Goal: Information Seeking & Learning: Stay updated

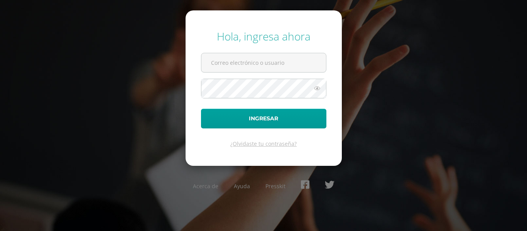
type input "[EMAIL_ADDRESS][DOMAIN_NAME]"
click at [316, 89] on icon at bounding box center [317, 88] width 10 height 9
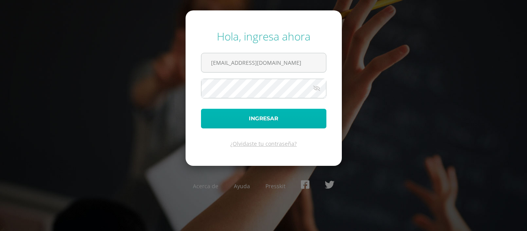
click at [272, 117] on button "Ingresar" at bounding box center [263, 119] width 125 height 20
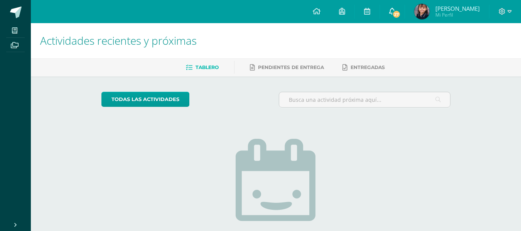
click at [392, 10] on icon at bounding box center [392, 11] width 6 height 7
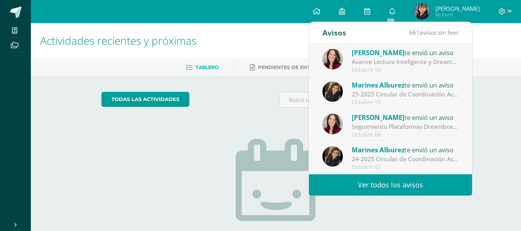
click at [368, 186] on link "Ver todos los avisos" at bounding box center [390, 184] width 163 height 21
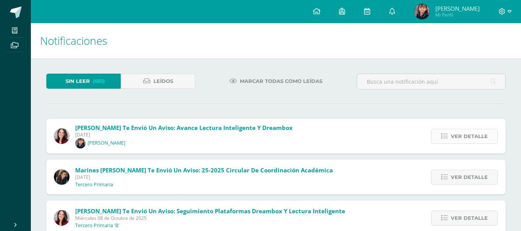
click at [454, 138] on span "Ver detalle" at bounding box center [469, 136] width 37 height 14
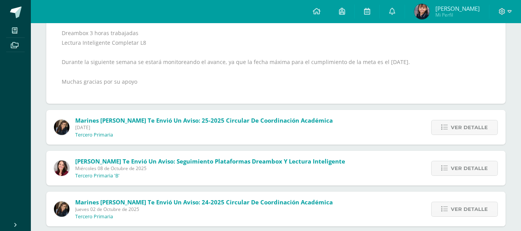
scroll to position [219, 0]
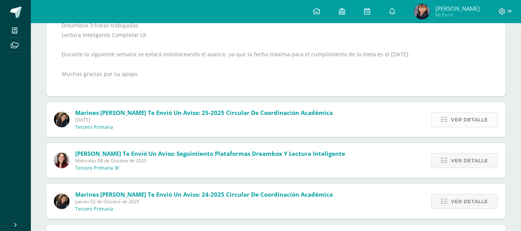
click at [476, 121] on span "Ver detalle" at bounding box center [469, 120] width 37 height 14
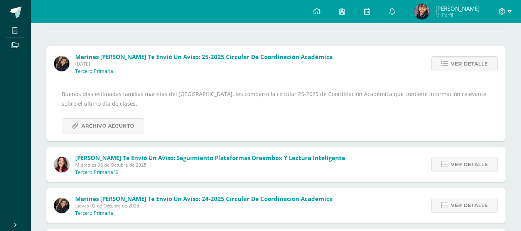
scroll to position [71, 0]
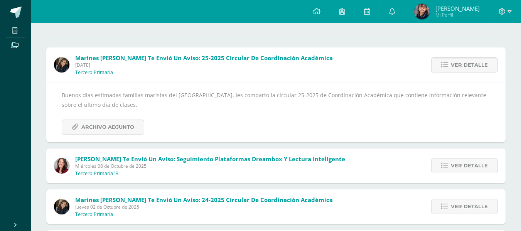
click at [476, 67] on span "Ver detalle" at bounding box center [469, 65] width 37 height 14
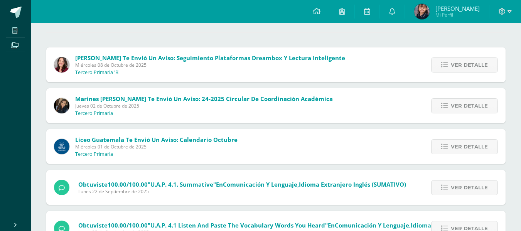
click at [476, 67] on span "Ver detalle" at bounding box center [469, 65] width 37 height 14
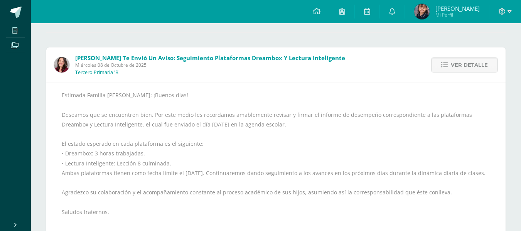
click at [476, 67] on span "Ver detalle" at bounding box center [469, 65] width 37 height 14
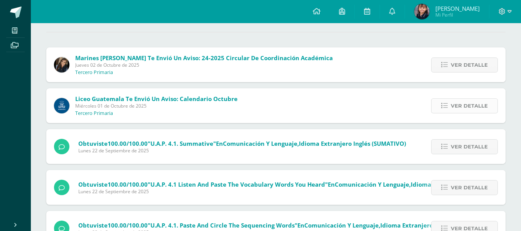
click at [466, 111] on span "Ver detalle" at bounding box center [469, 106] width 37 height 14
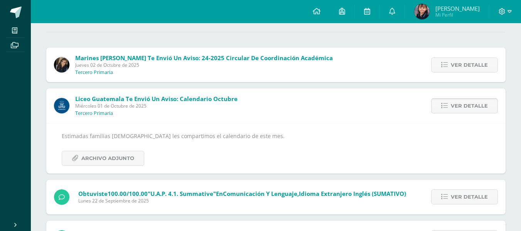
click at [459, 103] on span "Ver detalle" at bounding box center [469, 106] width 37 height 14
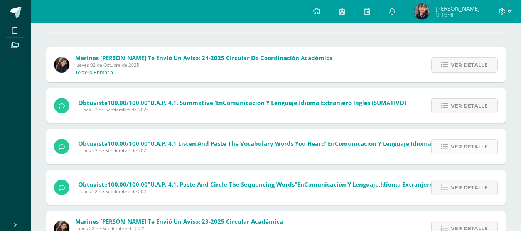
click at [474, 146] on span "Ver detalle" at bounding box center [469, 147] width 37 height 14
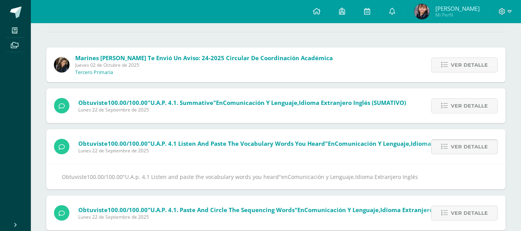
click at [482, 145] on span "Ver detalle" at bounding box center [469, 147] width 37 height 14
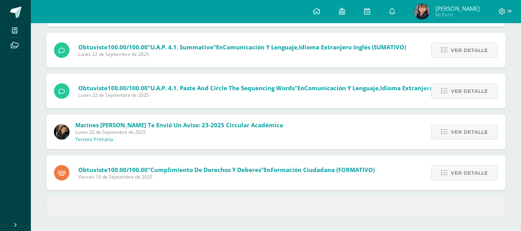
scroll to position [127, 0]
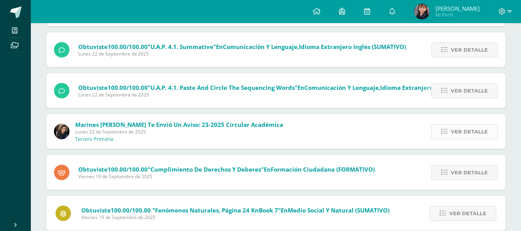
click at [477, 133] on span "Ver detalle" at bounding box center [469, 132] width 37 height 14
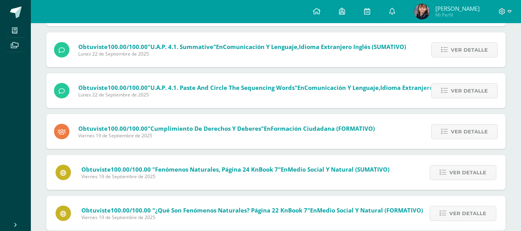
click at [477, 133] on span "Ver detalle" at bounding box center [469, 132] width 37 height 14
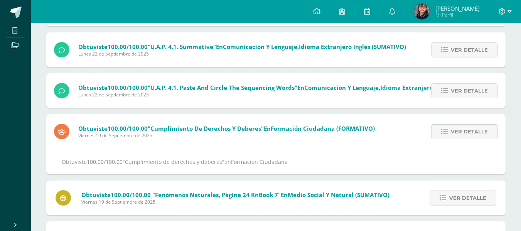
click at [478, 136] on span "Ver detalle" at bounding box center [469, 132] width 37 height 14
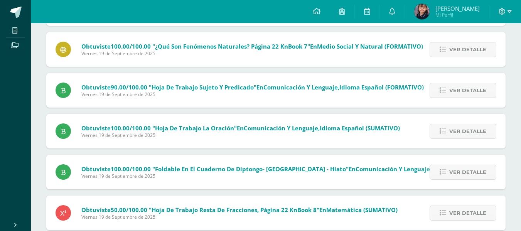
scroll to position [243, 0]
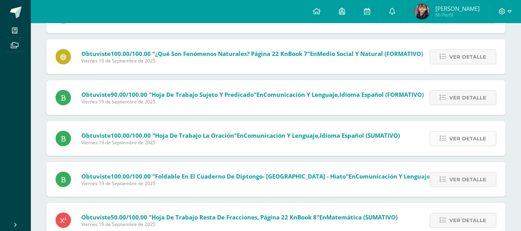
click at [482, 138] on span "Ver detalle" at bounding box center [467, 139] width 37 height 14
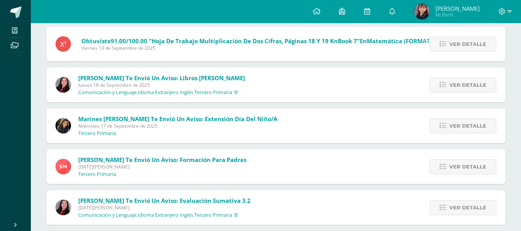
scroll to position [528, 0]
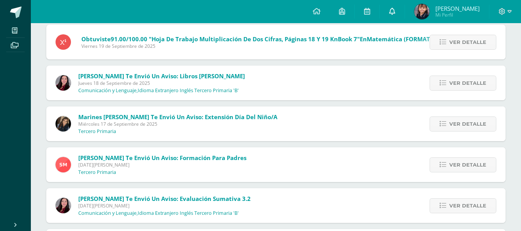
click at [390, 5] on link at bounding box center [392, 11] width 25 height 23
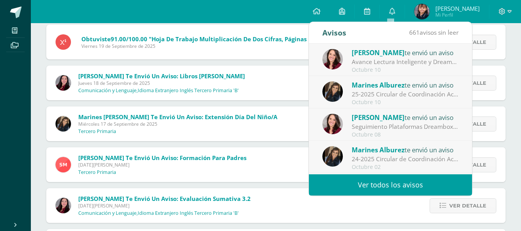
click at [407, 60] on div "Avance Lectura Inteligente y Dreambox: Estimados Padres de Familia. Es un gusto…" at bounding box center [405, 61] width 107 height 9
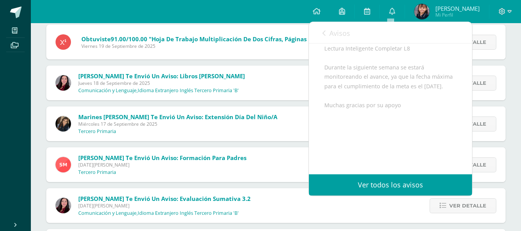
scroll to position [262, 0]
click at [390, 189] on link "Ver todos los avisos" at bounding box center [390, 184] width 163 height 21
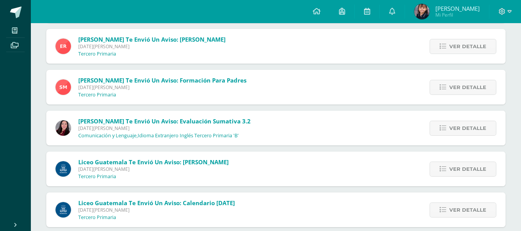
scroll to position [869, 0]
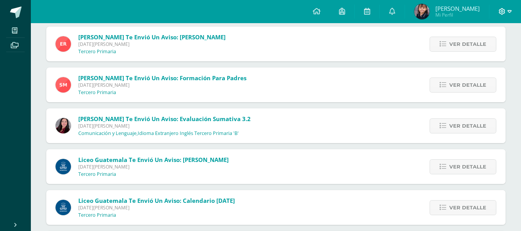
click at [510, 11] on icon at bounding box center [510, 11] width 4 height 7
click at [423, 12] on img at bounding box center [421, 11] width 15 height 15
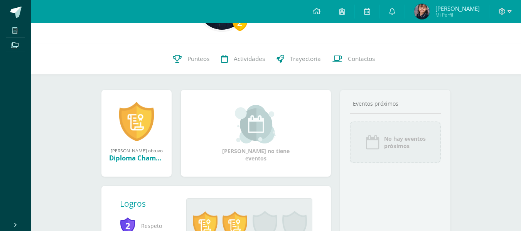
scroll to position [56, 0]
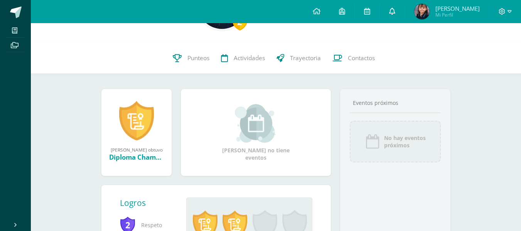
click at [391, 14] on icon at bounding box center [392, 11] width 6 height 7
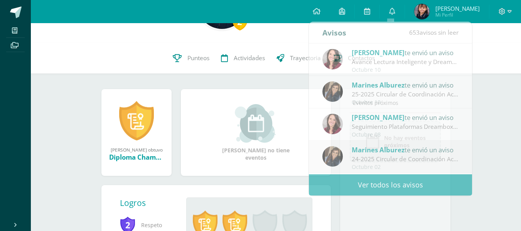
click at [293, 39] on div "2 Fátima Marisabel Melendez Girón Tercero Primaria B Ver información personal..." at bounding box center [276, 5] width 490 height 76
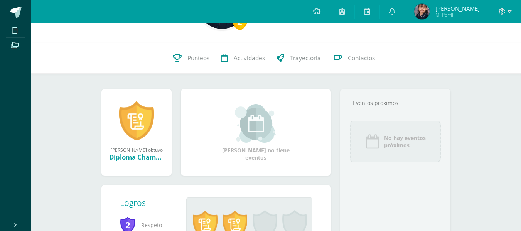
click at [424, 10] on img at bounding box center [421, 11] width 15 height 15
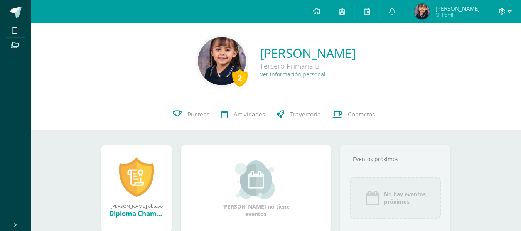
click at [509, 8] on icon at bounding box center [510, 11] width 4 height 7
click at [495, 50] on span "Cerrar sesión" at bounding box center [485, 52] width 35 height 7
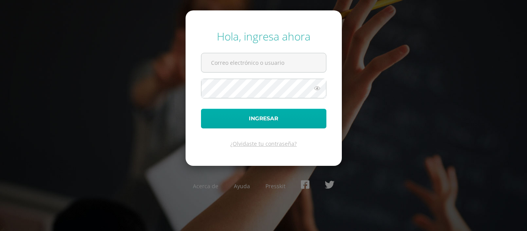
type input "[EMAIL_ADDRESS][DOMAIN_NAME]"
click at [265, 115] on button "Ingresar" at bounding box center [263, 119] width 125 height 20
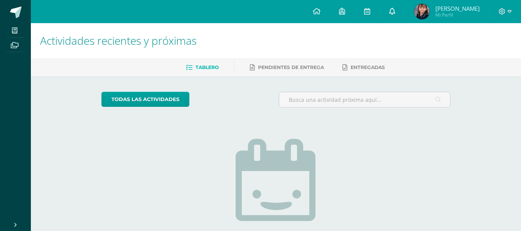
click at [390, 13] on icon at bounding box center [392, 11] width 6 height 7
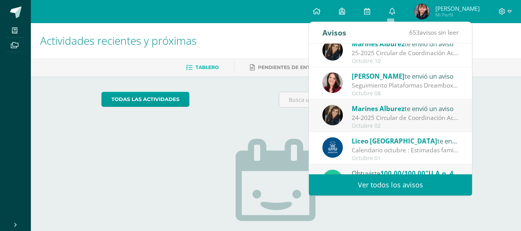
scroll to position [44, 0]
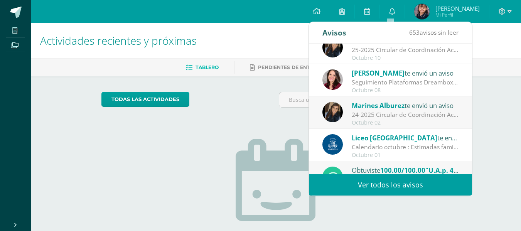
click at [406, 79] on div "Seguimiento Plataformas Dreambox y Lectura Inteligente: Estimada Familia Marist…" at bounding box center [405, 82] width 107 height 9
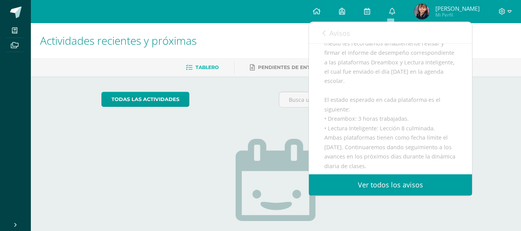
scroll to position [102, 0]
click at [324, 33] on icon at bounding box center [323, 33] width 3 height 6
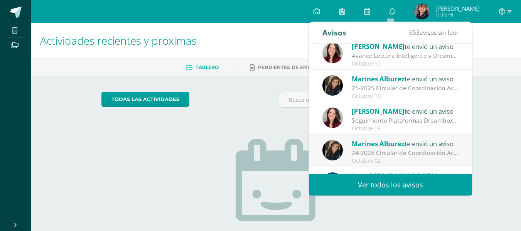
scroll to position [0, 0]
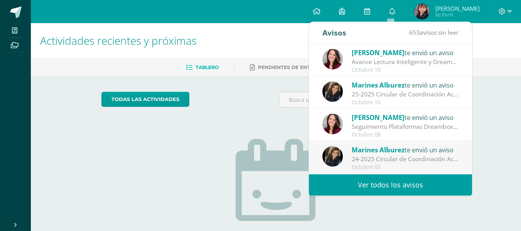
click at [405, 55] on div "Lilian Díaz te envió un aviso" at bounding box center [405, 52] width 107 height 10
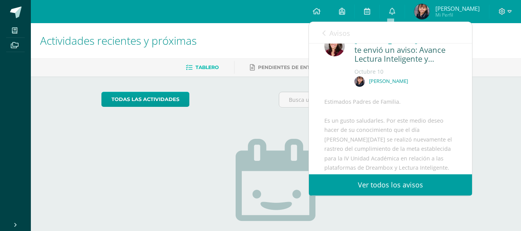
scroll to position [9, 0]
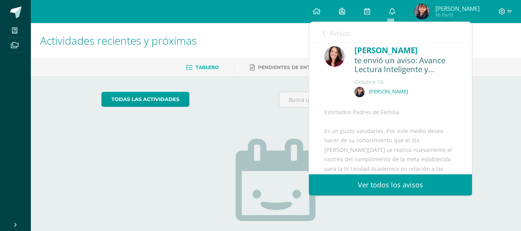
click at [323, 34] on icon at bounding box center [323, 33] width 3 height 6
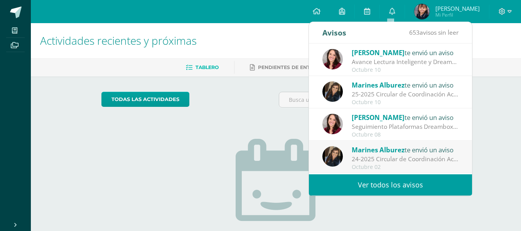
click at [387, 91] on div "25-2025 Circular de Coordinación Académica: Buenos días estimadas familias mari…" at bounding box center [405, 94] width 107 height 9
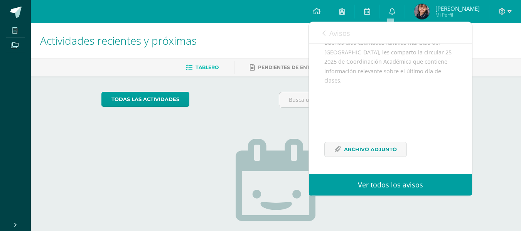
scroll to position [96, 0]
click at [368, 146] on span "Archivo Adjunto" at bounding box center [370, 149] width 53 height 14
click at [324, 36] on icon at bounding box center [323, 33] width 3 height 6
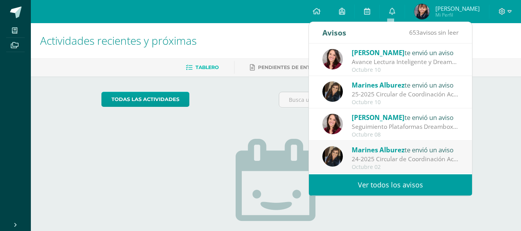
click at [369, 185] on link "Ver todos los avisos" at bounding box center [390, 184] width 163 height 21
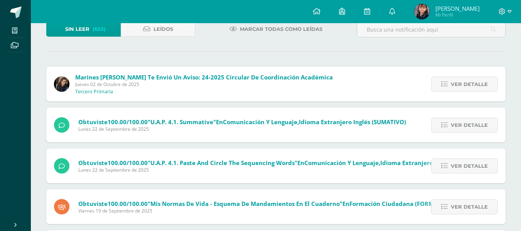
scroll to position [49, 0]
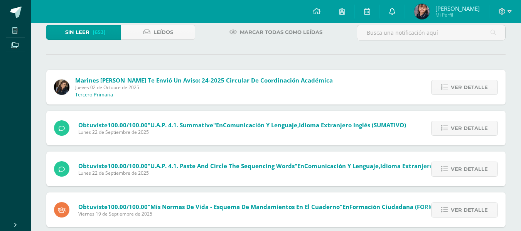
click at [393, 15] on span at bounding box center [392, 11] width 6 height 8
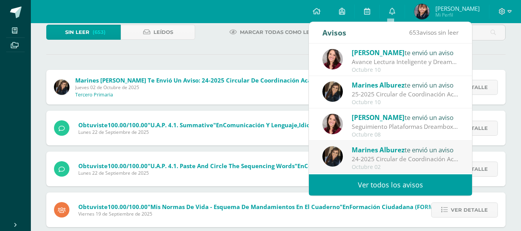
click at [413, 87] on div "Marines Alburez te envió un aviso" at bounding box center [405, 85] width 107 height 10
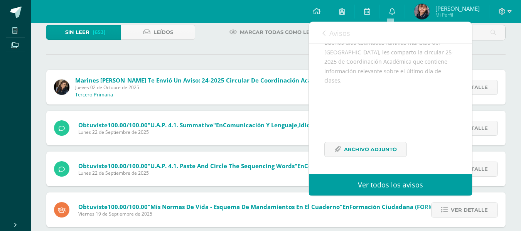
scroll to position [96, 0]
click at [377, 150] on span "Archivo Adjunto" at bounding box center [370, 149] width 53 height 14
click at [324, 33] on icon at bounding box center [323, 33] width 3 height 6
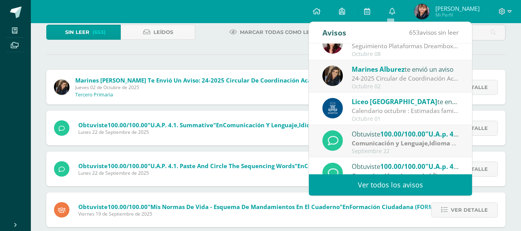
scroll to position [81, 0]
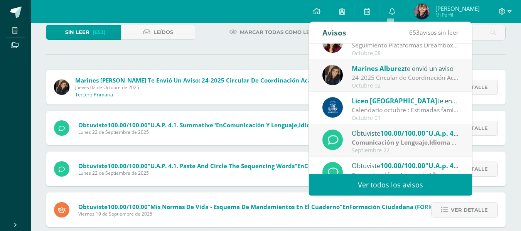
click at [422, 86] on div "Octubre 02" at bounding box center [405, 86] width 107 height 7
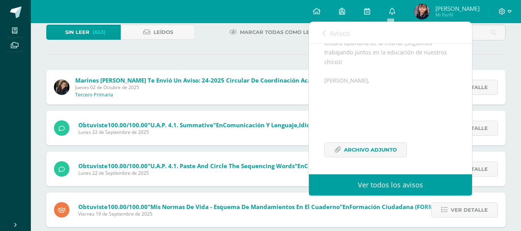
scroll to position [115, 0]
click at [376, 153] on span "Archivo Adjunto" at bounding box center [370, 150] width 53 height 14
click at [322, 34] on div "Avisos 652 avisos sin leer Avisos" at bounding box center [390, 33] width 163 height 22
click at [322, 33] on div "Avisos 652 avisos sin leer Avisos" at bounding box center [390, 33] width 163 height 22
click at [326, 32] on link "Avisos" at bounding box center [336, 33] width 28 height 22
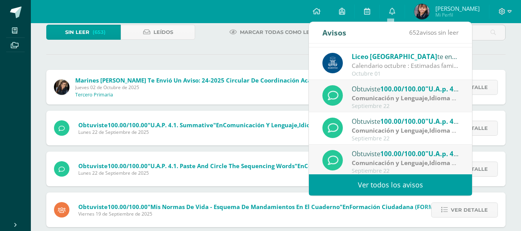
scroll to position [128, 0]
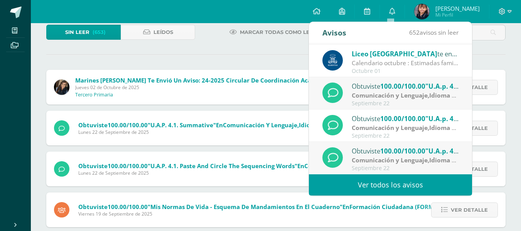
click at [416, 184] on link "Ver todos los avisos" at bounding box center [390, 184] width 163 height 21
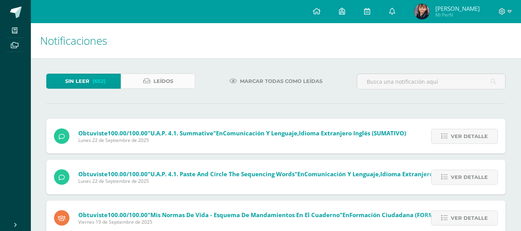
click at [162, 80] on span "Leídos" at bounding box center [164, 81] width 20 height 14
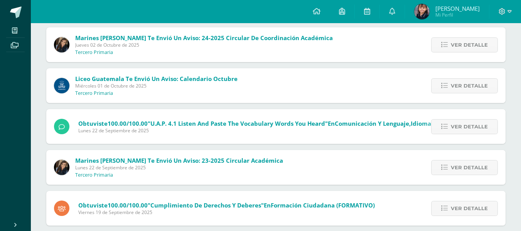
scroll to position [333, 0]
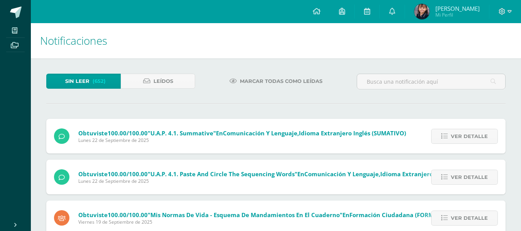
click at [98, 85] on span "(652)" at bounding box center [99, 81] width 13 height 14
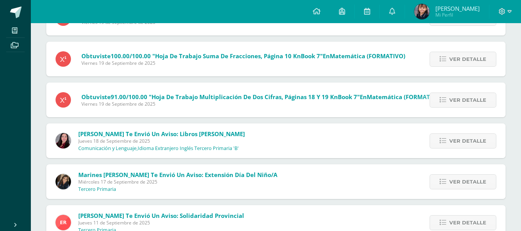
scroll to position [532, 0]
